Goal: Browse casually

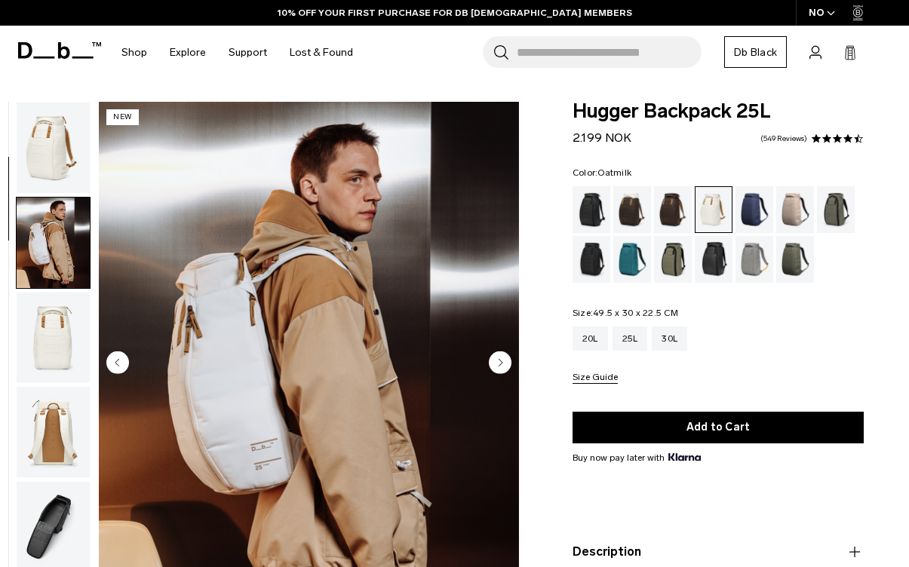
scroll to position [96, 0]
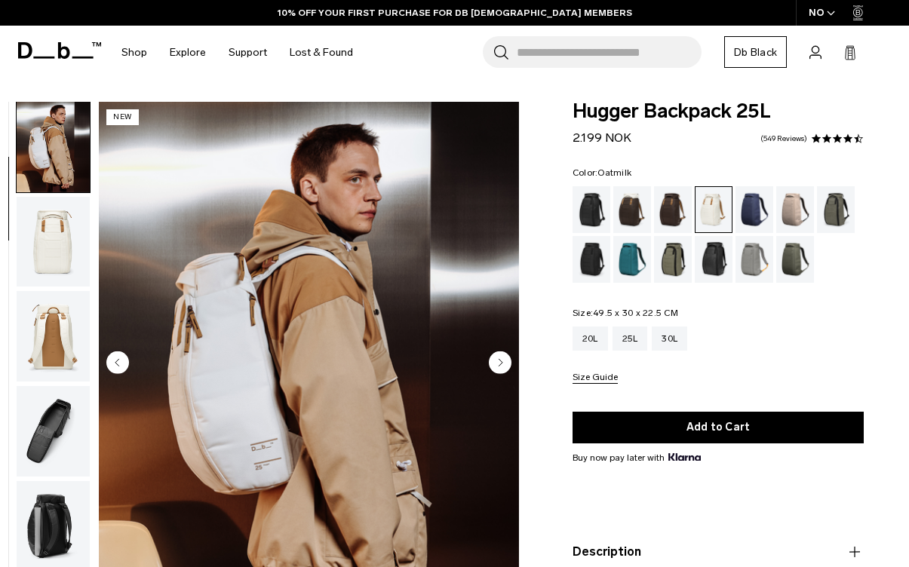
click at [494, 364] on circle "Next slide" at bounding box center [500, 363] width 23 height 23
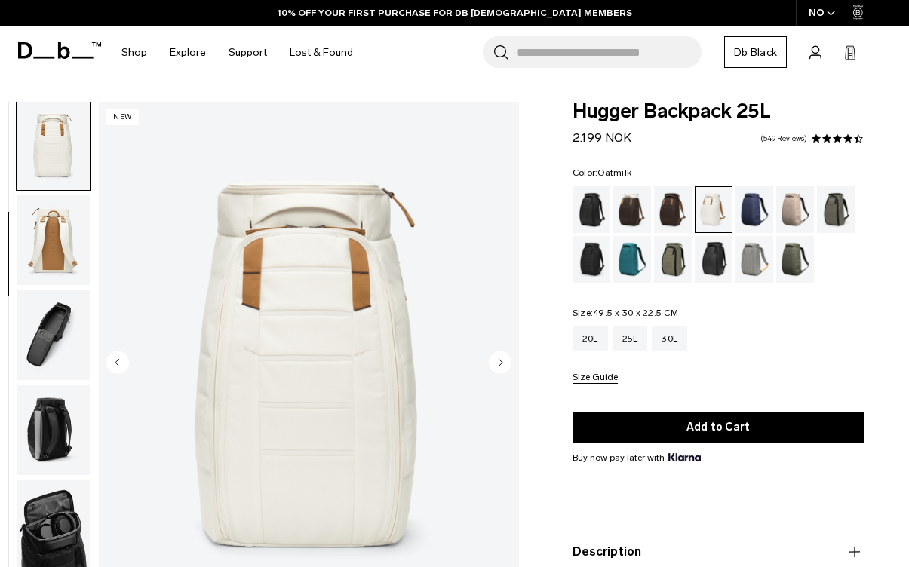
click at [494, 364] on circle "Next slide" at bounding box center [500, 363] width 23 height 23
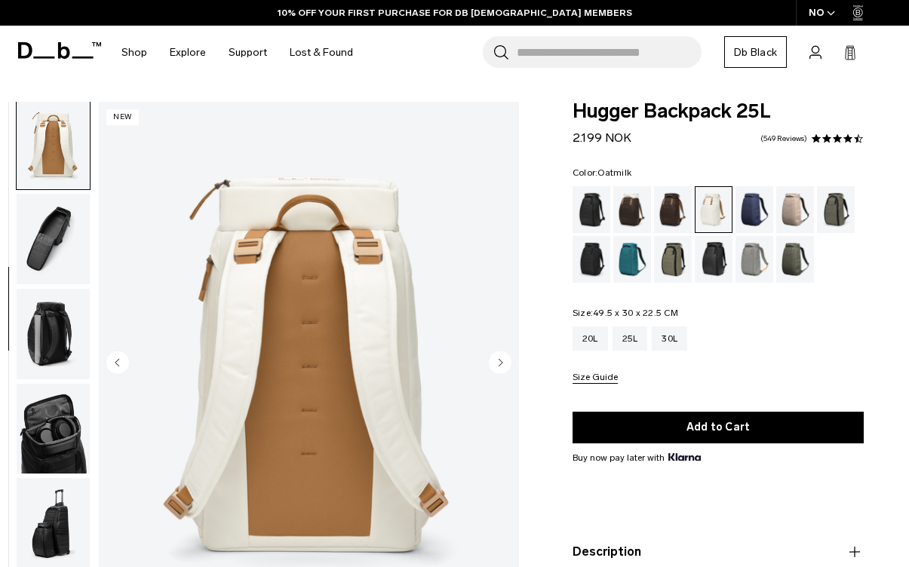
click at [494, 364] on circle "Next slide" at bounding box center [500, 363] width 23 height 23
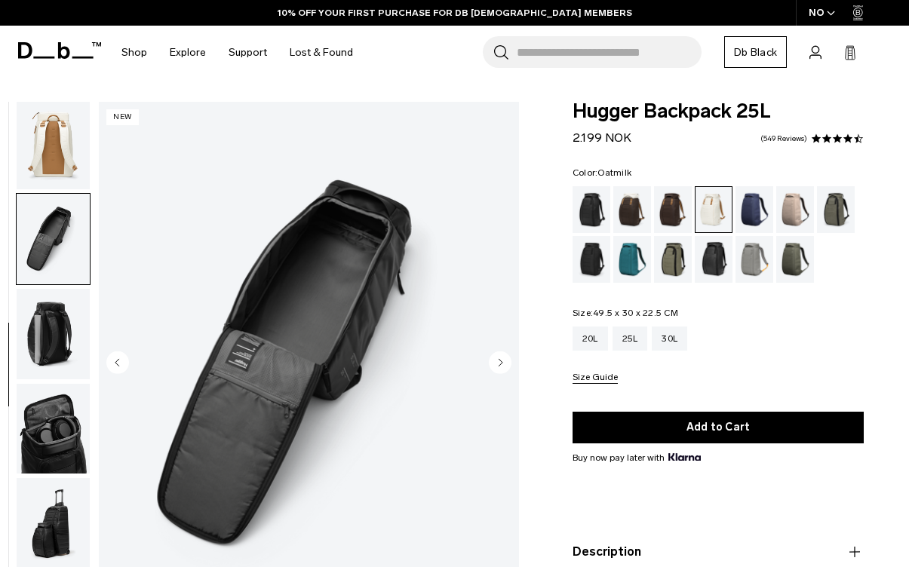
scroll to position [336, 0]
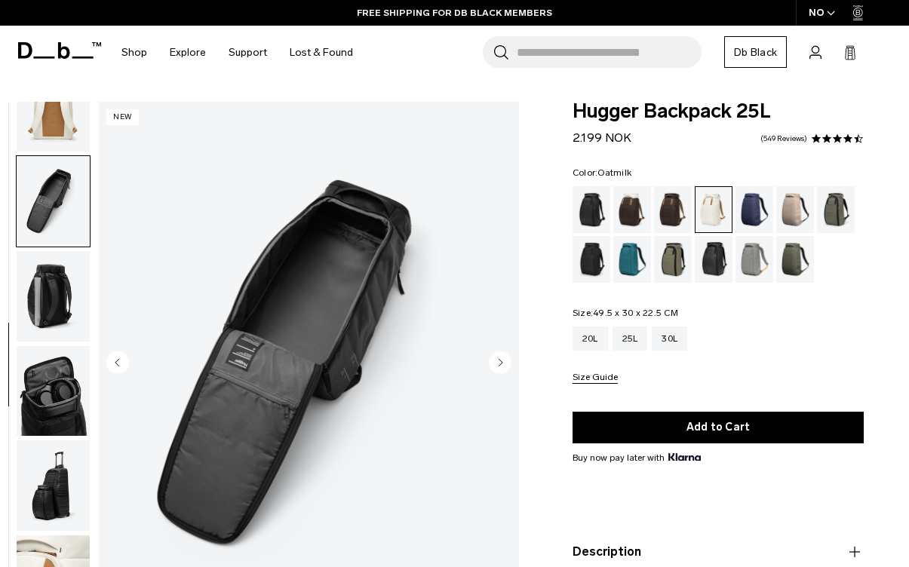
click at [494, 364] on circle "Next slide" at bounding box center [500, 363] width 23 height 23
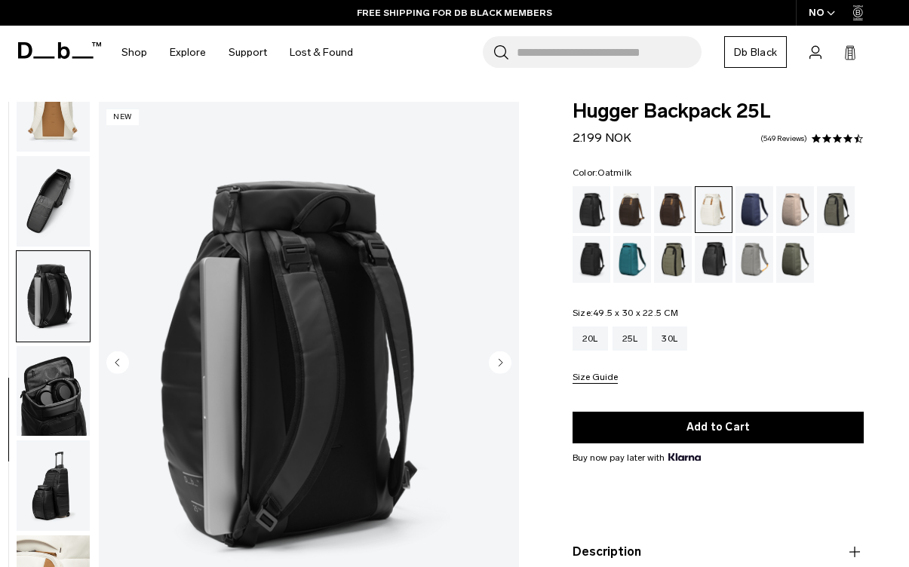
click at [494, 364] on circle "Next slide" at bounding box center [500, 363] width 23 height 23
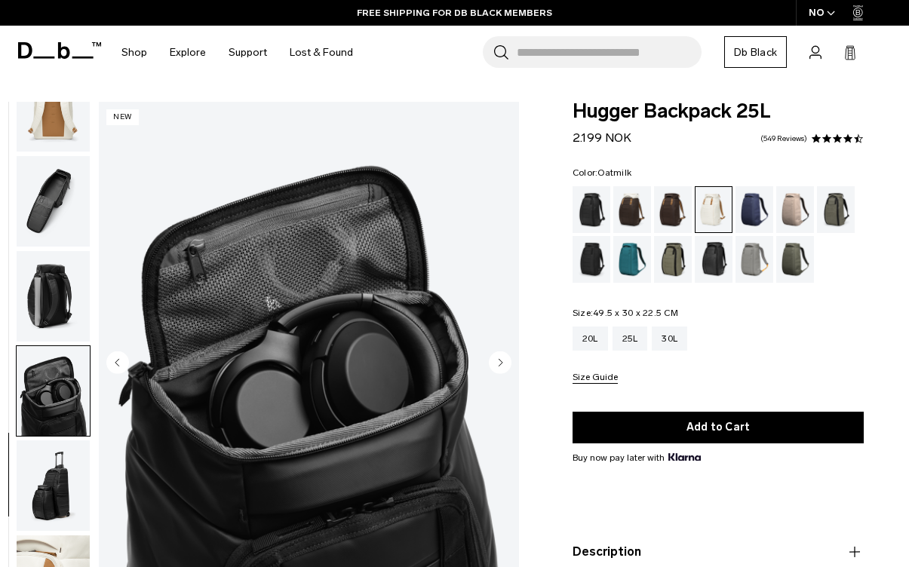
click at [494, 364] on circle "Next slide" at bounding box center [500, 363] width 23 height 23
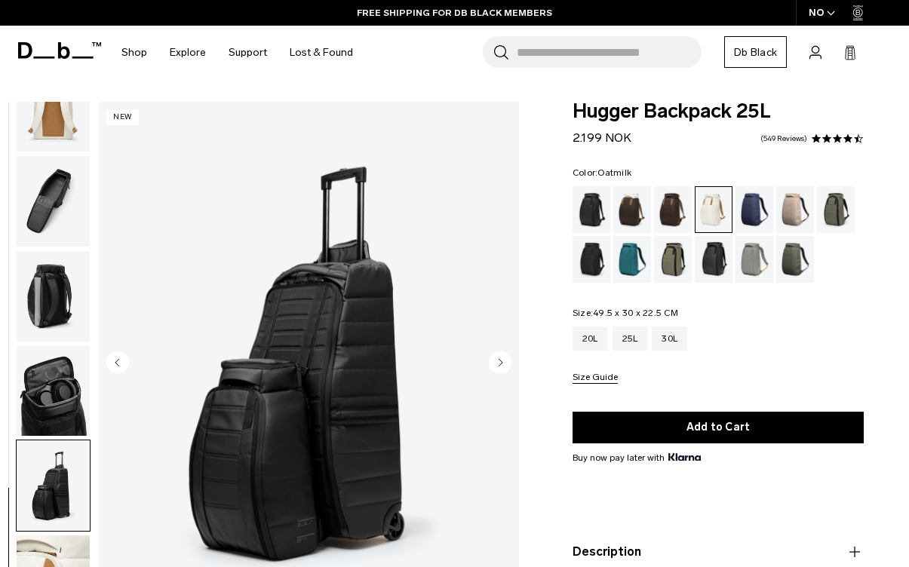
click at [498, 361] on circle "Next slide" at bounding box center [500, 363] width 23 height 23
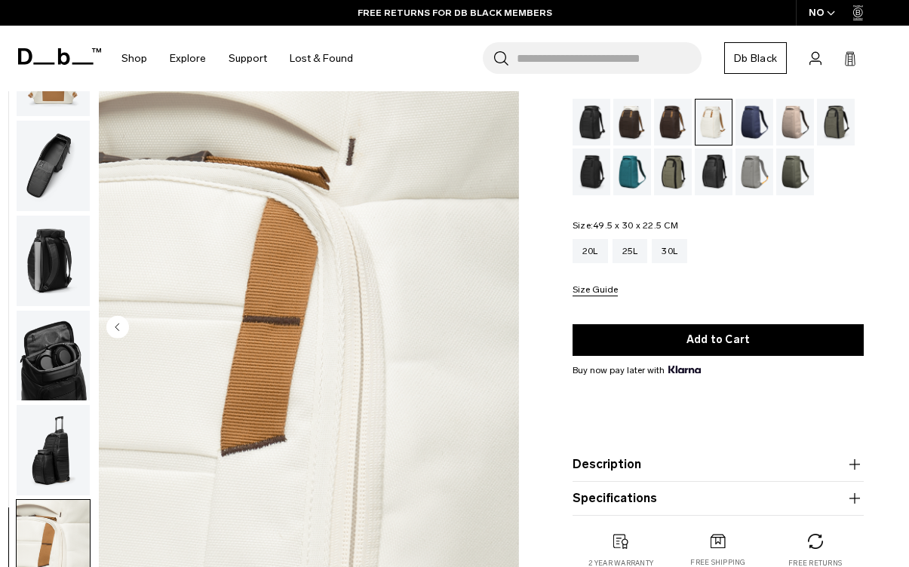
scroll to position [82, 0]
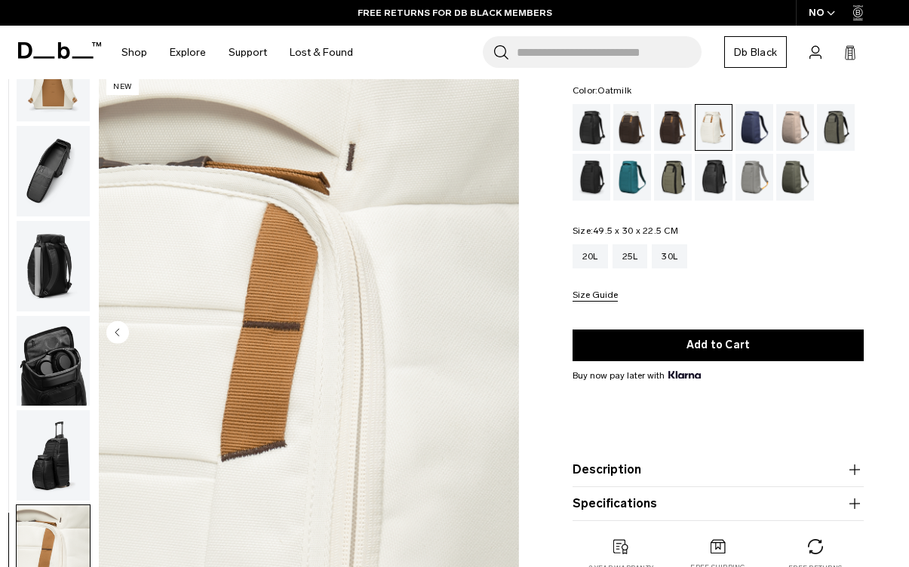
click at [118, 333] on icon "Previous slide" at bounding box center [117, 332] width 4 height 7
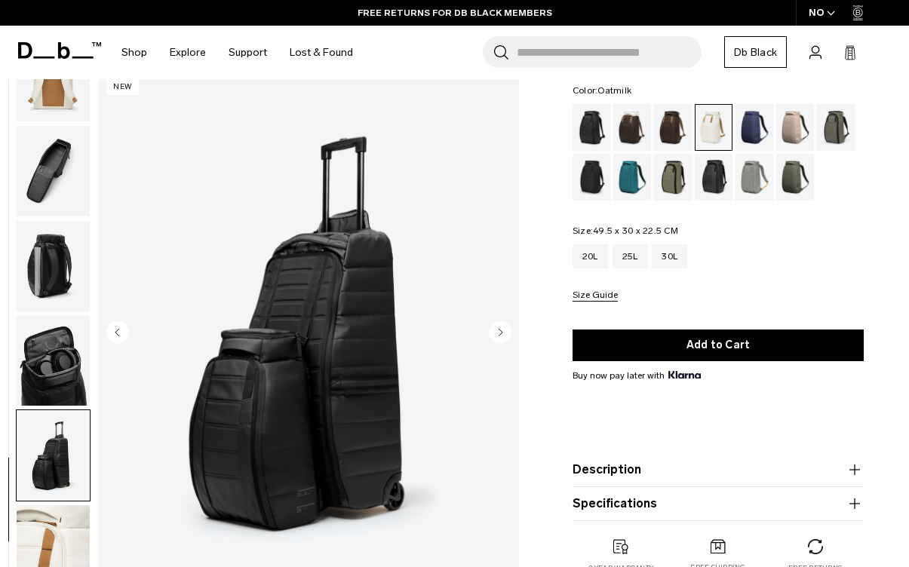
click at [119, 334] on circle "Previous slide" at bounding box center [117, 332] width 23 height 23
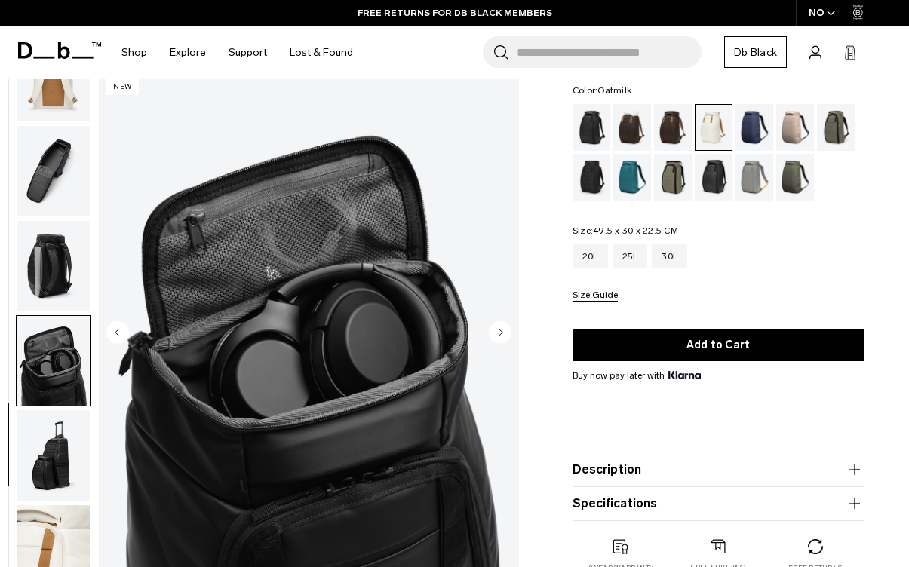
click at [119, 334] on circle "Previous slide" at bounding box center [117, 332] width 23 height 23
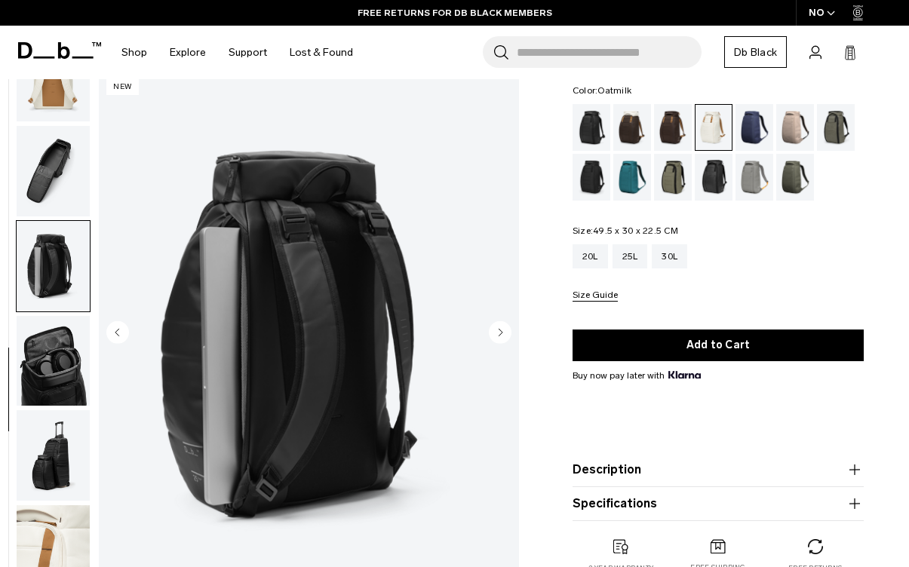
click at [119, 336] on icon "Previous slide" at bounding box center [117, 332] width 4 height 7
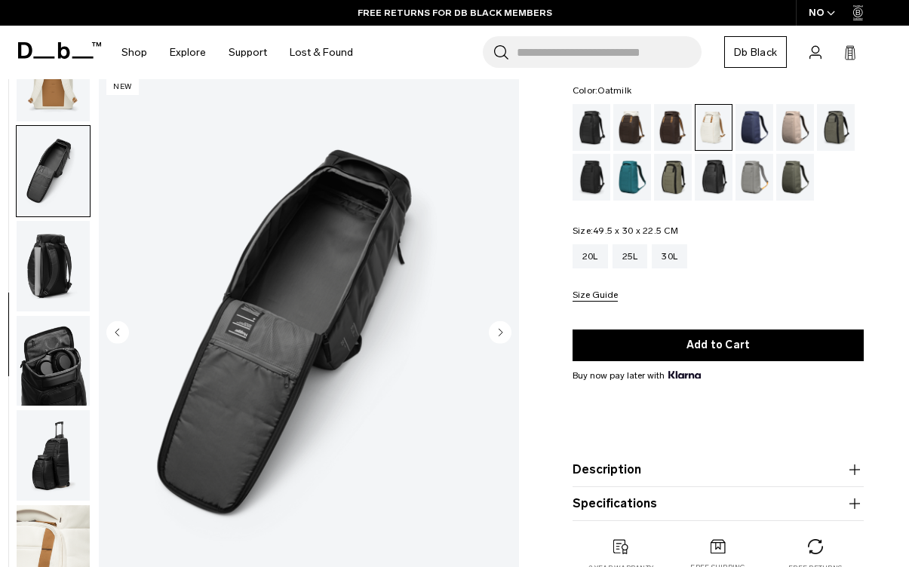
click at [120, 337] on circle "Previous slide" at bounding box center [117, 332] width 23 height 23
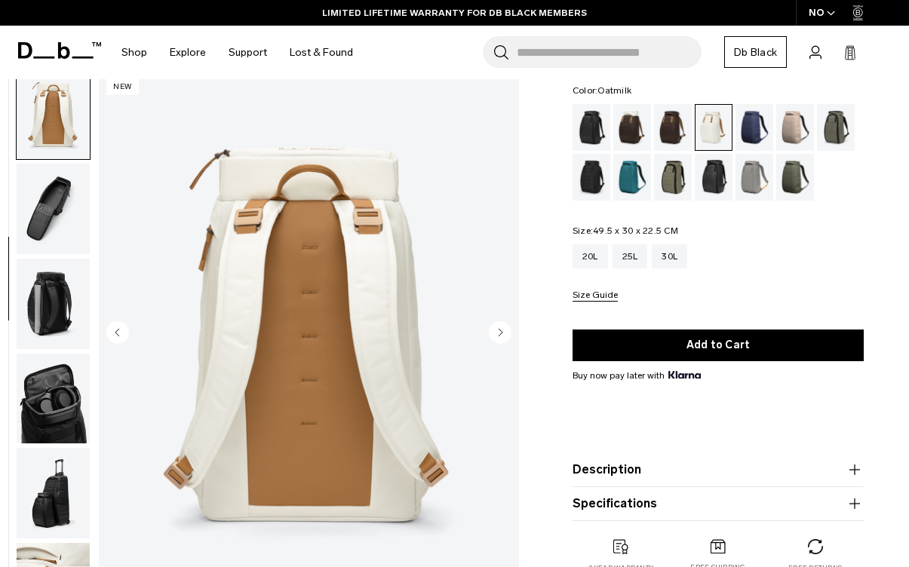
click at [115, 327] on circle "Previous slide" at bounding box center [117, 332] width 23 height 23
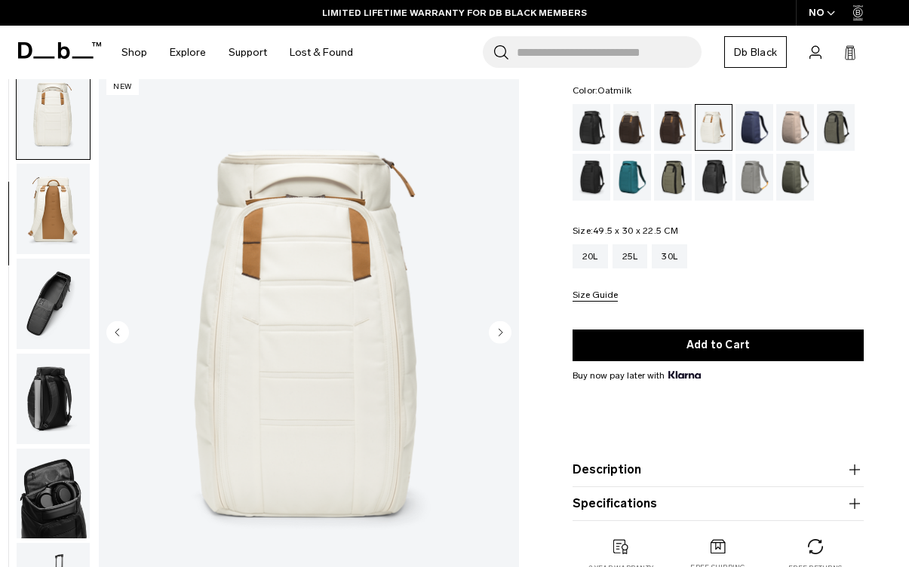
scroll to position [192, 0]
click at [116, 331] on circle "Previous slide" at bounding box center [117, 332] width 23 height 23
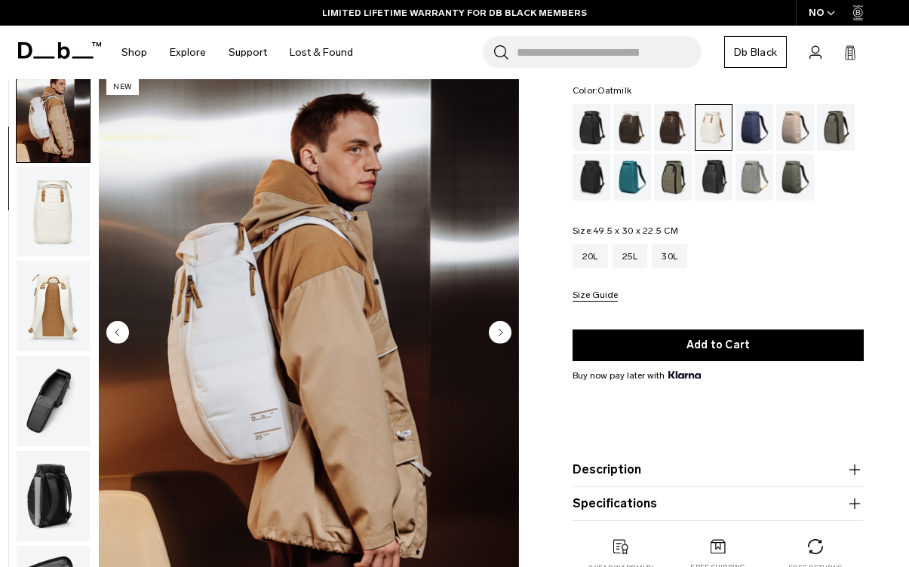
click at [118, 334] on icon "Previous slide" at bounding box center [117, 332] width 4 height 7
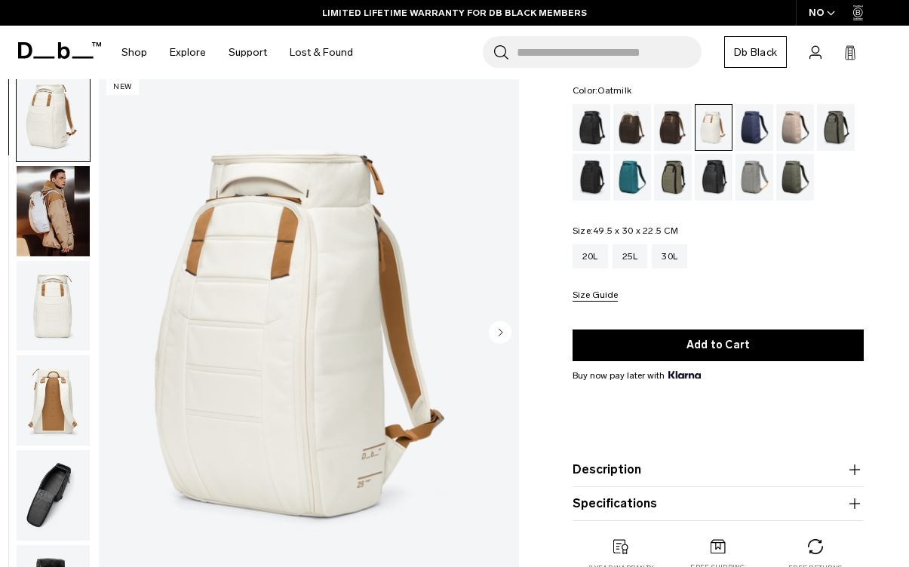
scroll to position [0, 0]
click at [119, 337] on img "1 / 9" at bounding box center [309, 334] width 420 height 525
